Goal: Transaction & Acquisition: Purchase product/service

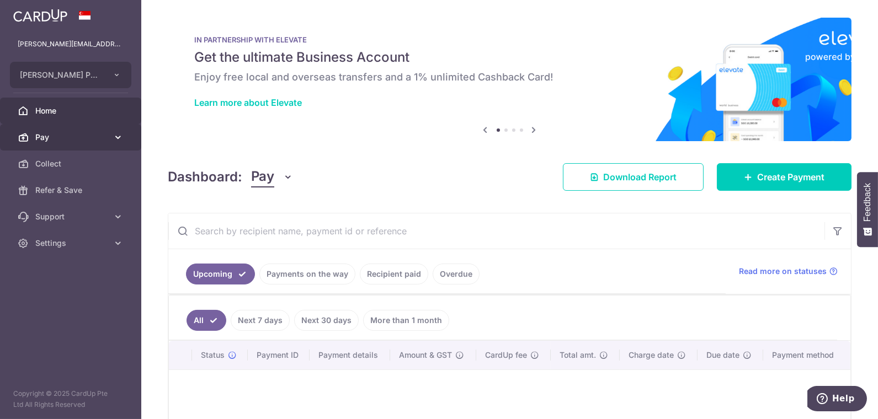
click at [51, 129] on link "Pay" at bounding box center [70, 137] width 141 height 26
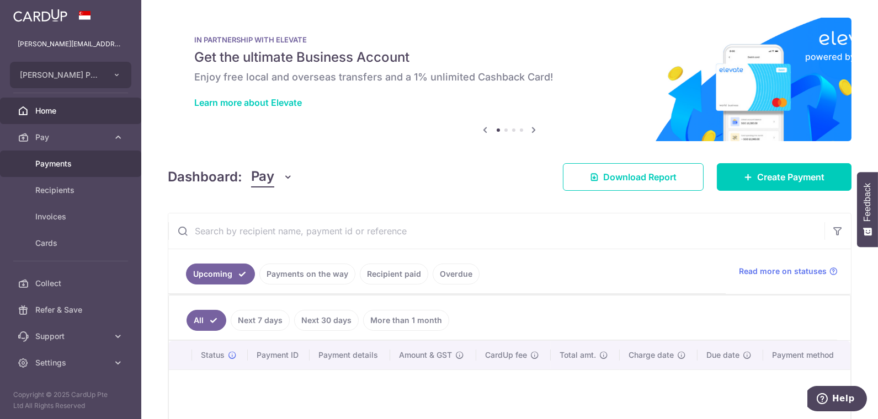
click at [86, 160] on span "Payments" at bounding box center [71, 163] width 73 height 11
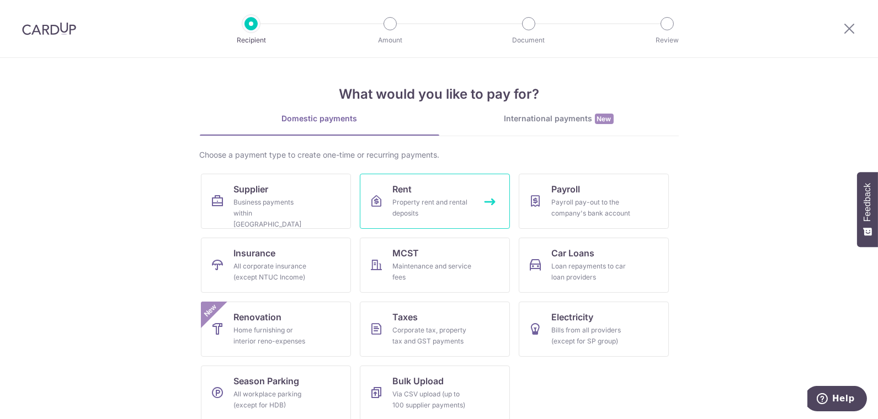
click at [440, 201] on div "Property rent and rental deposits" at bounding box center [432, 208] width 79 height 22
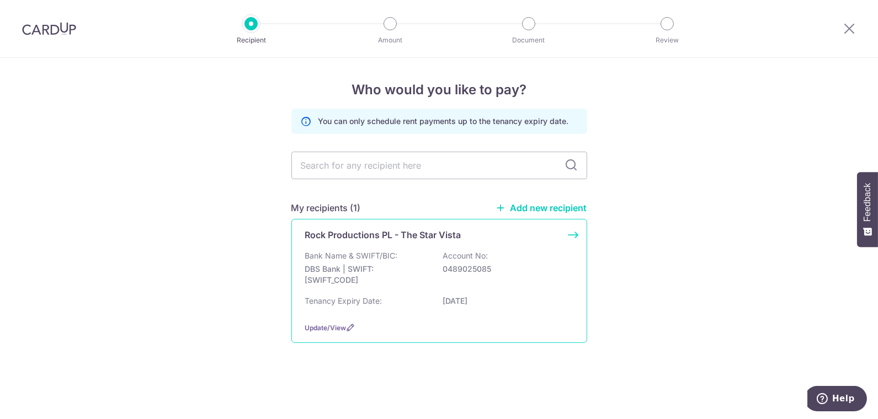
click at [397, 279] on p "DBS Bank | SWIFT: DBSSSGSGXXX" at bounding box center [367, 275] width 124 height 22
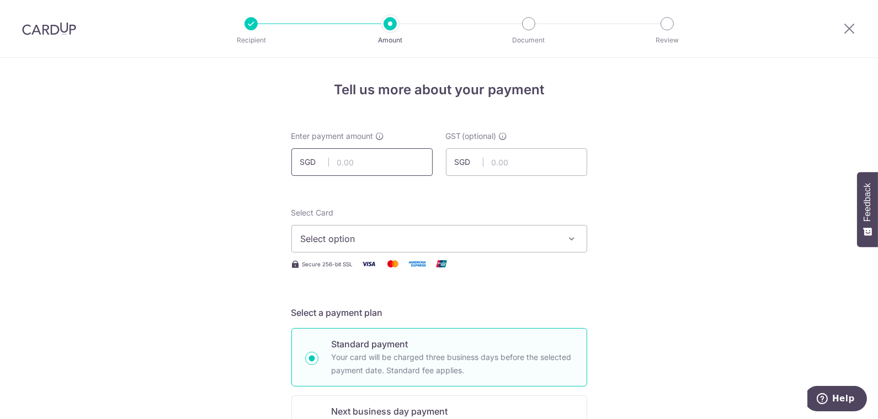
drag, startPoint x: 354, startPoint y: 163, endPoint x: 719, endPoint y: 157, distance: 365.4
click at [354, 163] on input "text" at bounding box center [361, 162] width 141 height 28
type input "17,831.50"
click at [348, 239] on span "Select option" at bounding box center [429, 238] width 257 height 13
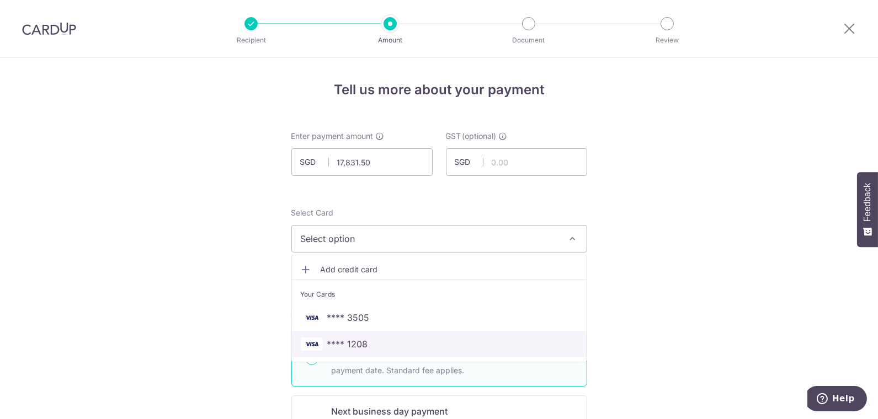
drag, startPoint x: 370, startPoint y: 342, endPoint x: 426, endPoint y: 337, distance: 56.5
click at [370, 342] on span "**** 1208" at bounding box center [439, 344] width 277 height 13
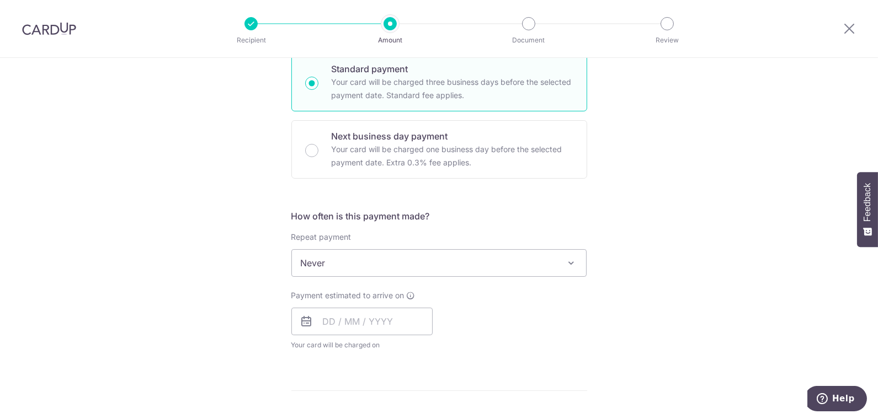
scroll to position [368, 0]
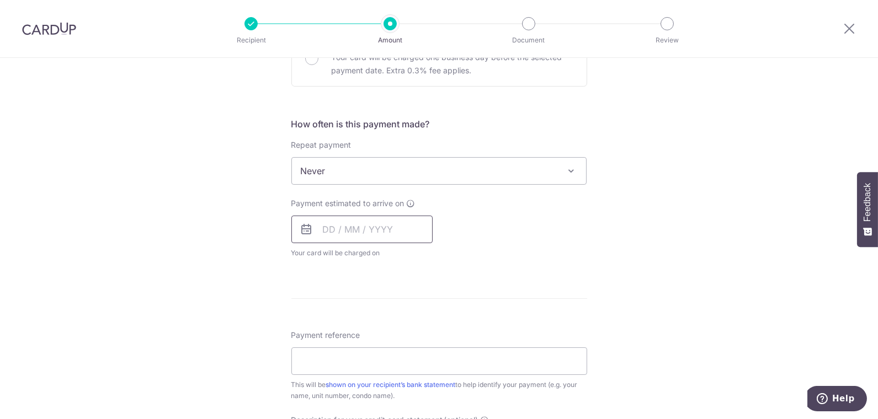
click at [331, 227] on input "text" at bounding box center [361, 230] width 141 height 28
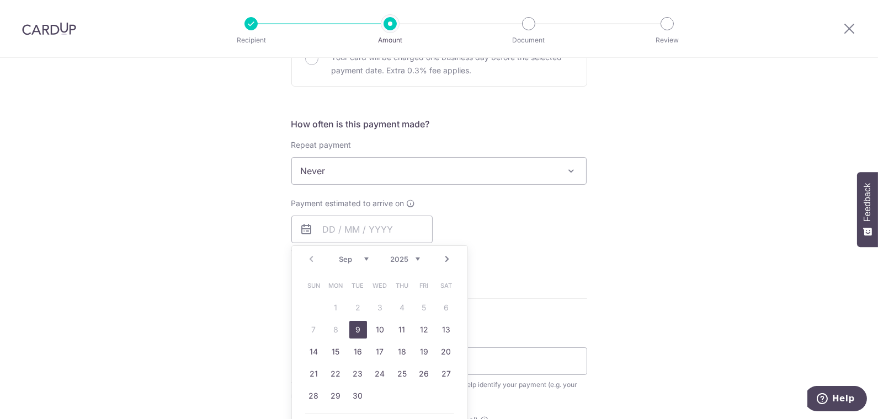
click at [352, 327] on link "9" at bounding box center [358, 330] width 18 height 18
type input "[DATE]"
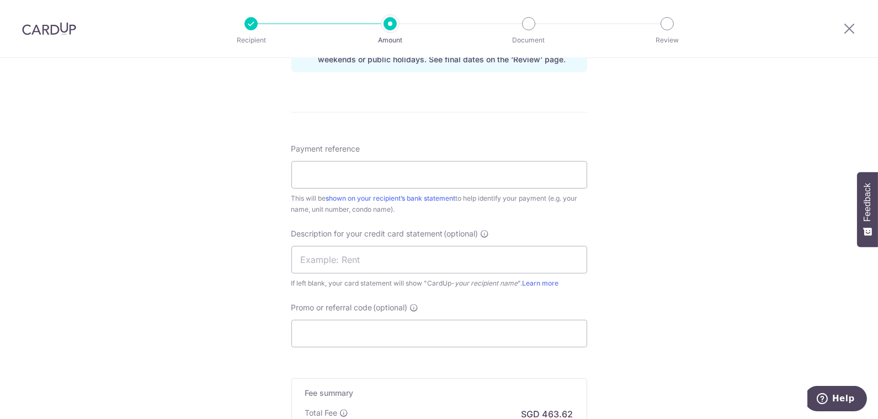
scroll to position [613, 0]
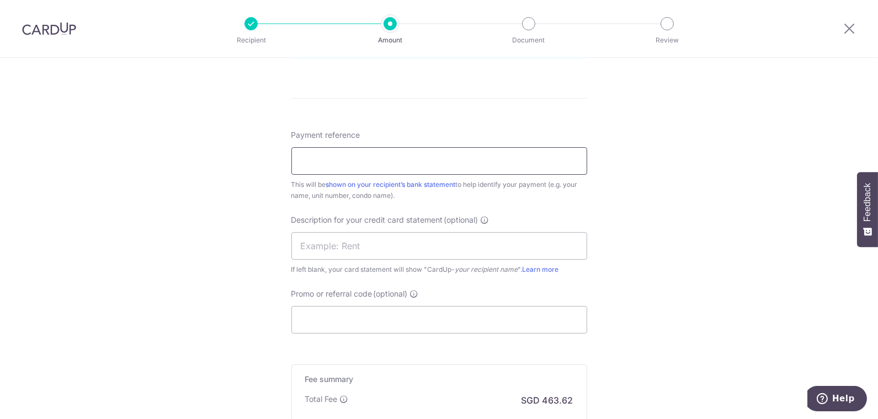
click at [339, 153] on input "Payment reference" at bounding box center [439, 161] width 296 height 28
type input "RAEL PTE LTD TSVINV25082699"
click at [361, 243] on input "text" at bounding box center [439, 246] width 296 height 28
drag, startPoint x: 236, startPoint y: 242, endPoint x: 279, endPoint y: 267, distance: 49.9
click at [190, 236] on div "Tell us more about your payment Enter payment amount SGD 17,831.50 17831.50 GST…" at bounding box center [439, 3] width 878 height 1117
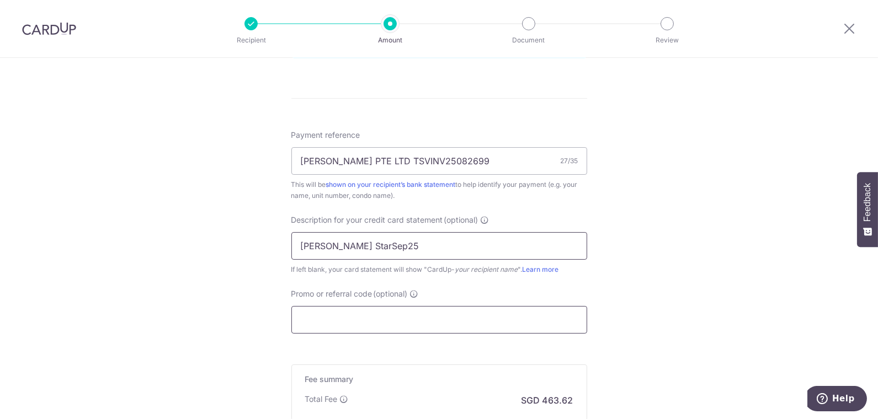
type input "Rael StarSep25"
click at [370, 318] on input "Promo or referral code (optional)" at bounding box center [439, 320] width 296 height 28
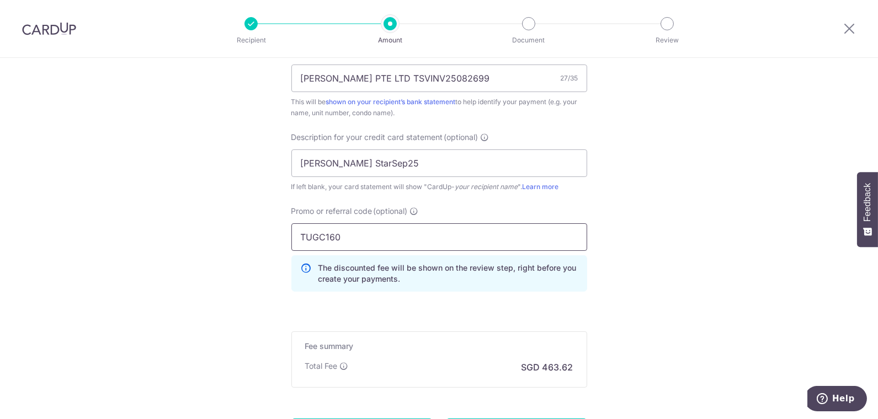
scroll to position [802, 0]
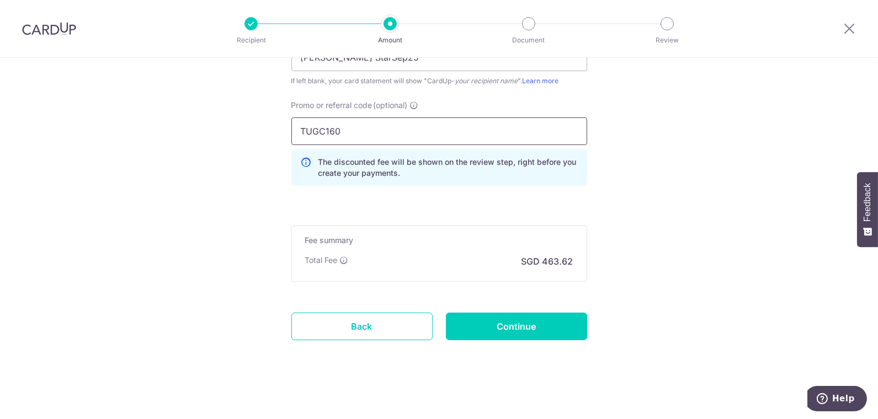
type input "TUGC160"
click at [518, 326] on input "Continue" at bounding box center [516, 327] width 141 height 28
type input "Create Schedule"
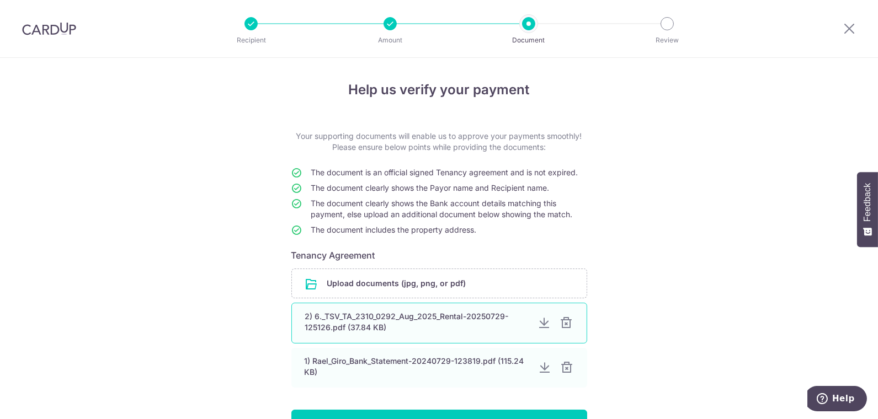
click at [563, 323] on div at bounding box center [566, 323] width 13 height 13
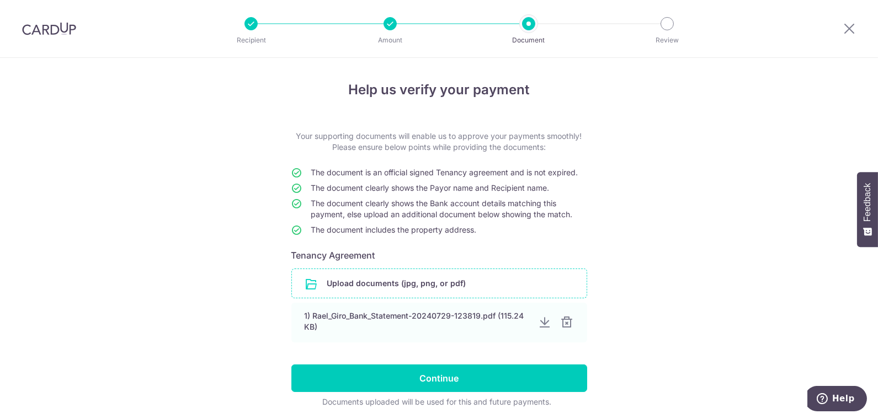
click at [460, 280] on input "file" at bounding box center [439, 283] width 295 height 29
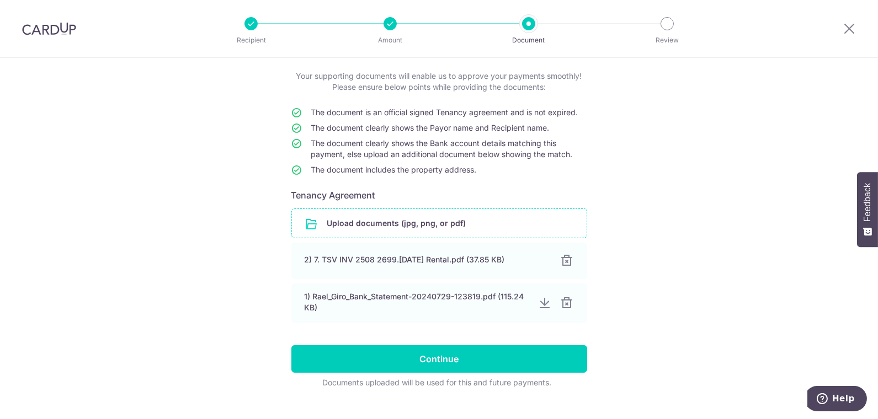
scroll to position [61, 0]
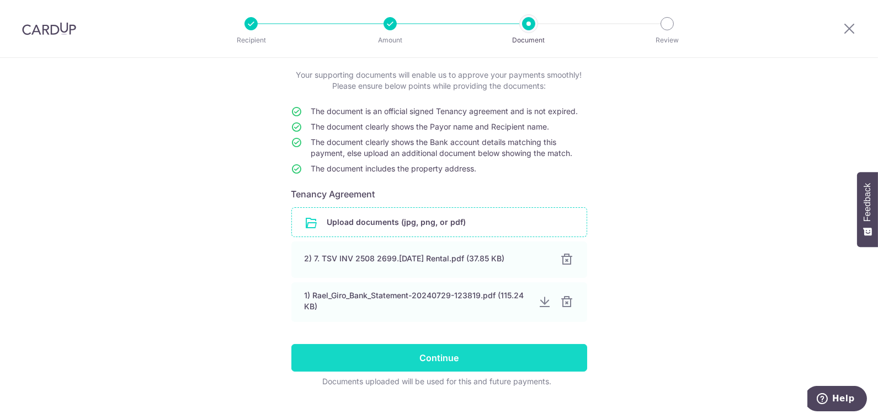
click at [462, 355] on input "Continue" at bounding box center [439, 358] width 296 height 28
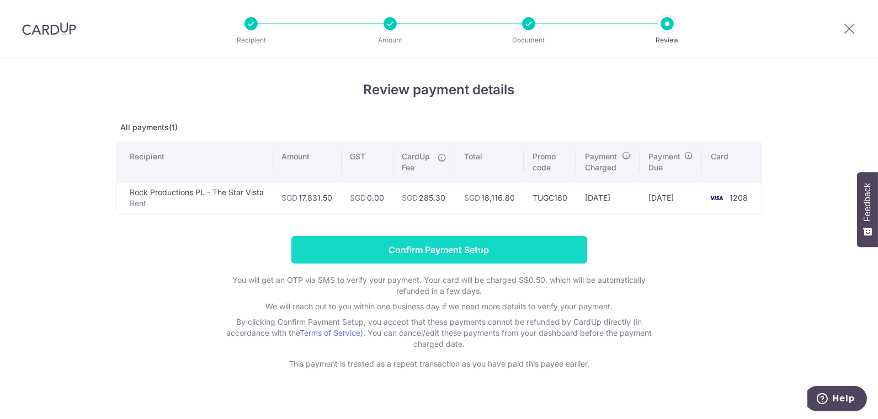
click at [497, 249] on input "Confirm Payment Setup" at bounding box center [439, 250] width 296 height 28
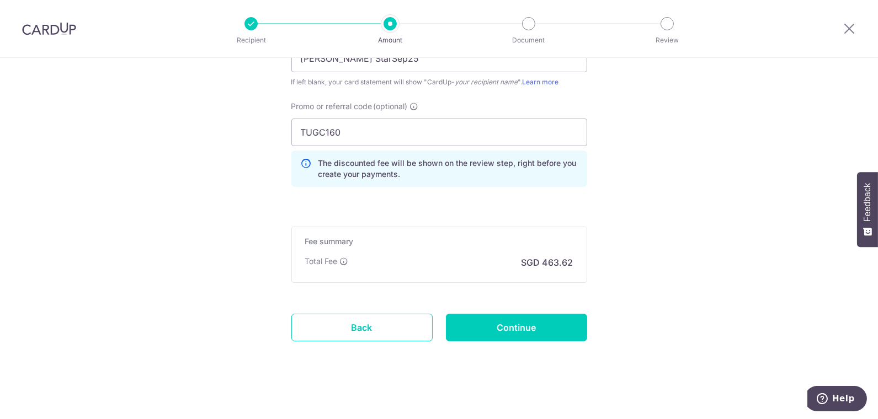
scroll to position [847, 0]
click at [520, 301] on input "Continue" at bounding box center [516, 327] width 141 height 28
type input "Update Schedule"
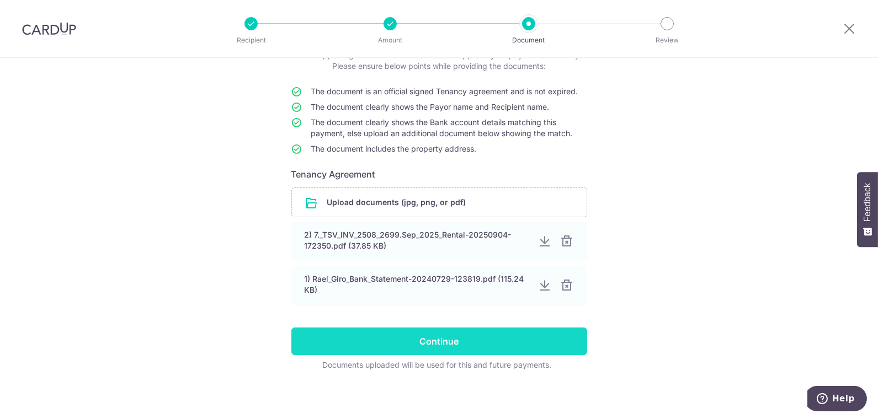
scroll to position [83, 0]
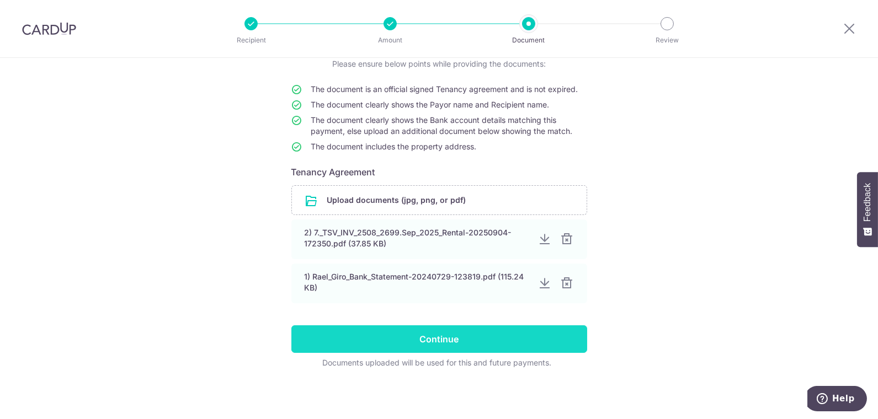
click at [425, 337] on input "Continue" at bounding box center [439, 340] width 296 height 28
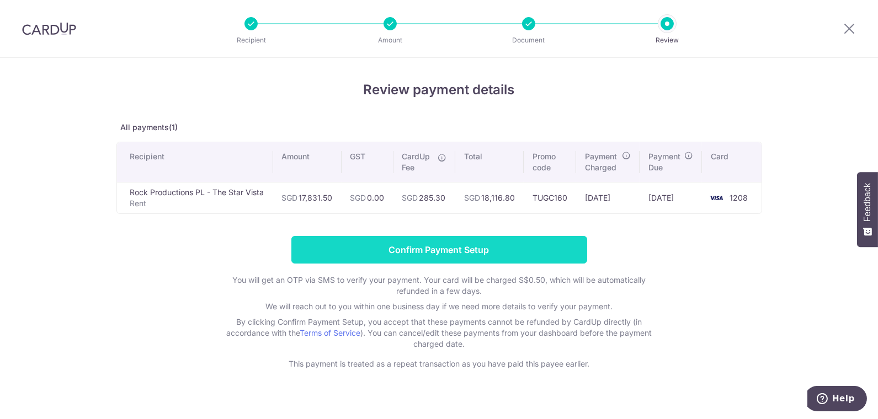
click at [473, 243] on input "Confirm Payment Setup" at bounding box center [439, 250] width 296 height 28
